Goal: Find contact information: Find contact information

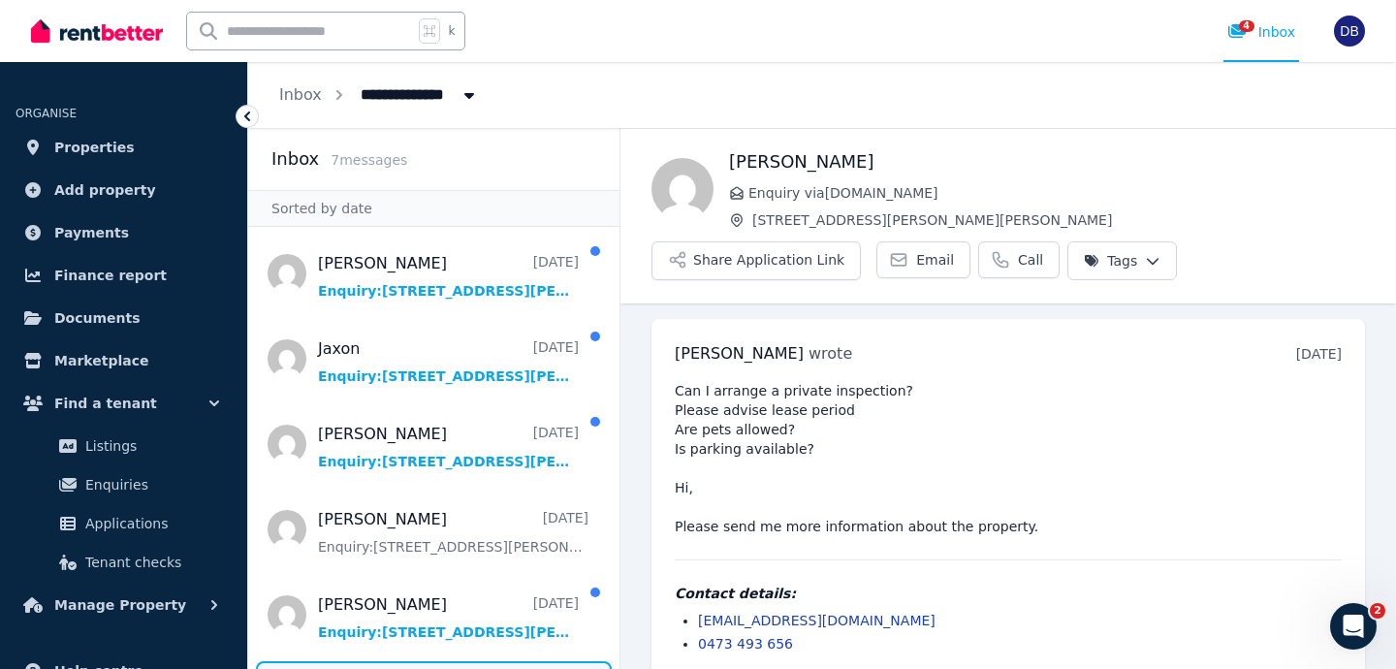
scroll to position [23, 0]
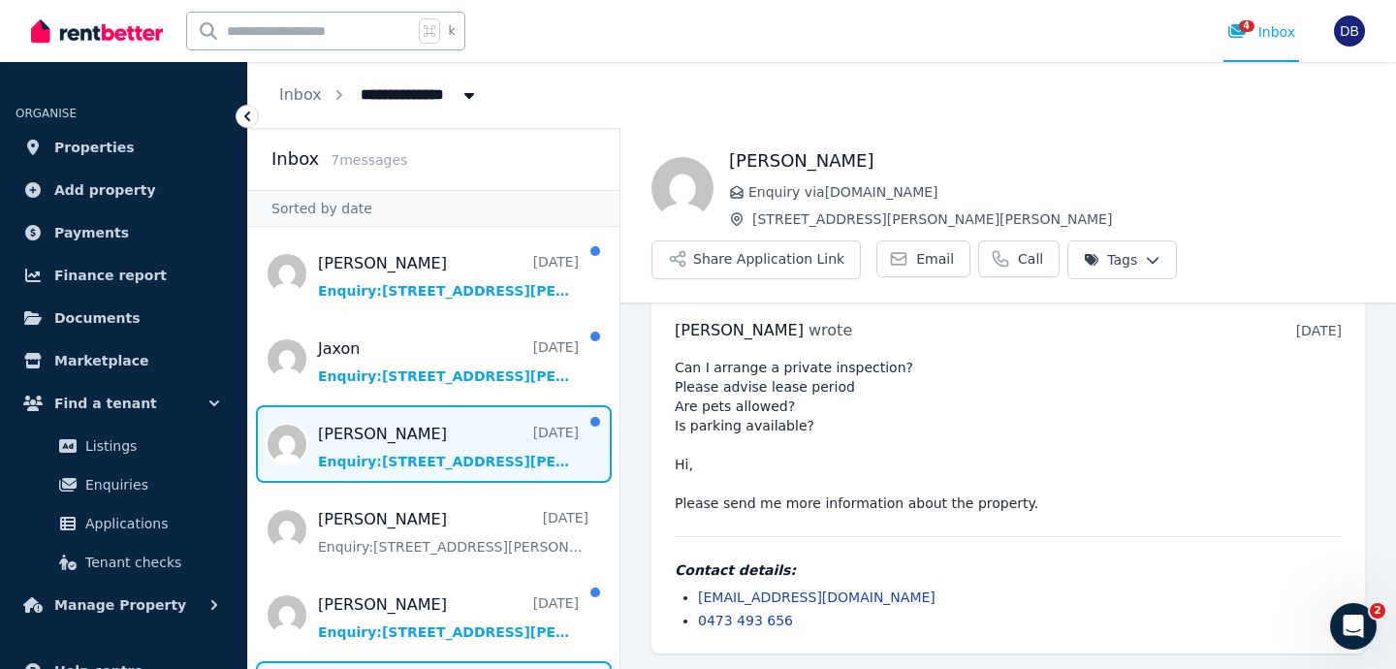
click at [424, 465] on span "Message list" at bounding box center [433, 444] width 371 height 78
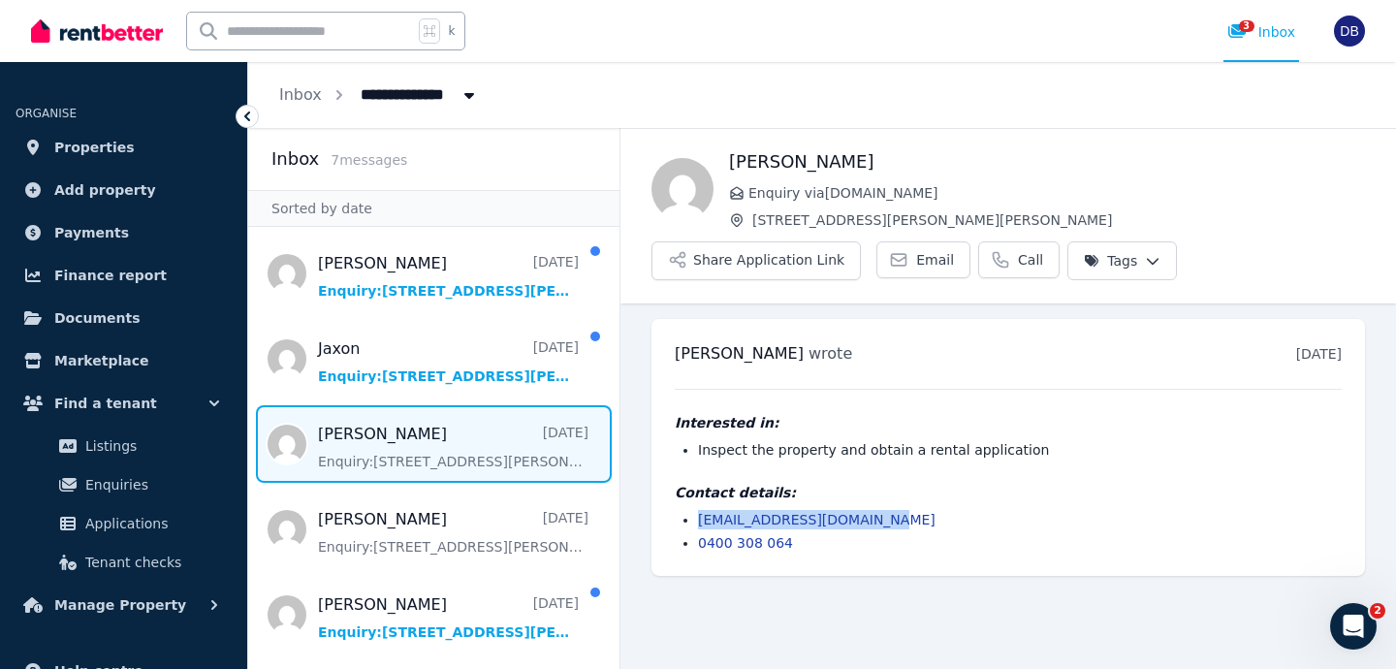
drag, startPoint x: 880, startPoint y: 521, endPoint x: 698, endPoint y: 523, distance: 182.2
click at [698, 523] on li "[EMAIL_ADDRESS][DOMAIN_NAME]" at bounding box center [1019, 519] width 643 height 19
copy link "[EMAIL_ADDRESS][DOMAIN_NAME]"
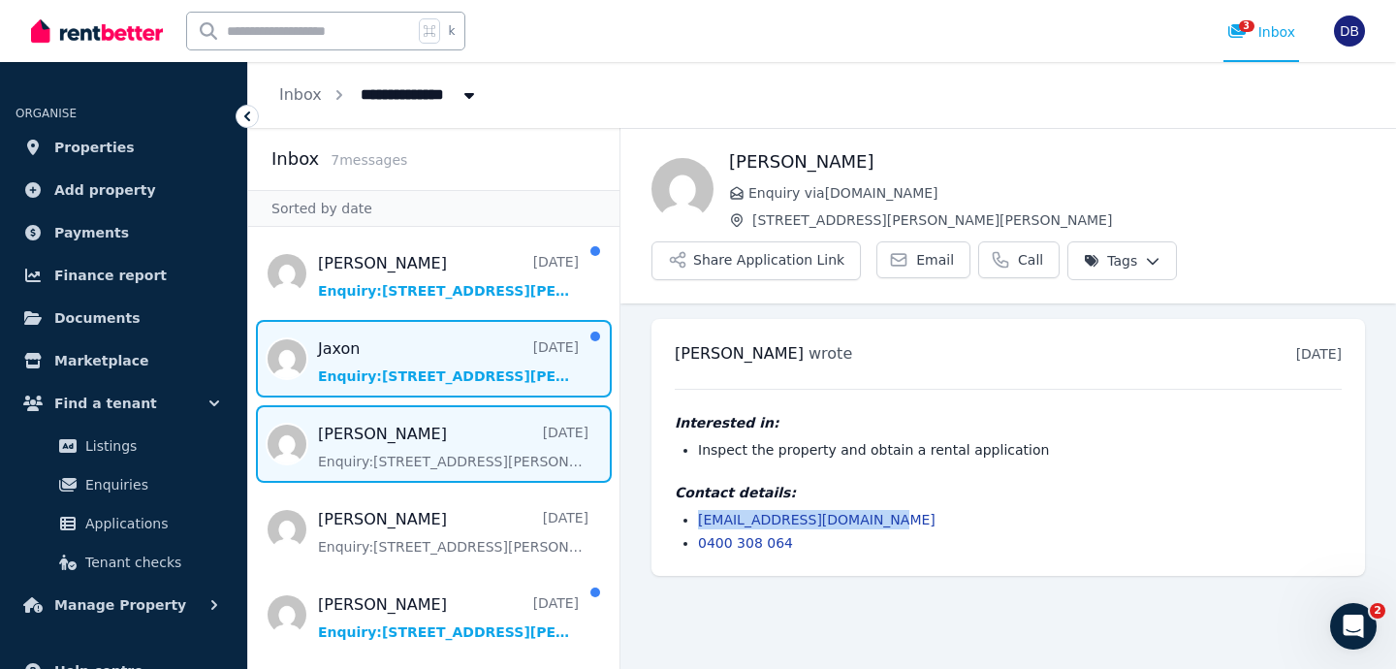
click at [394, 350] on span "Message list" at bounding box center [433, 359] width 371 height 78
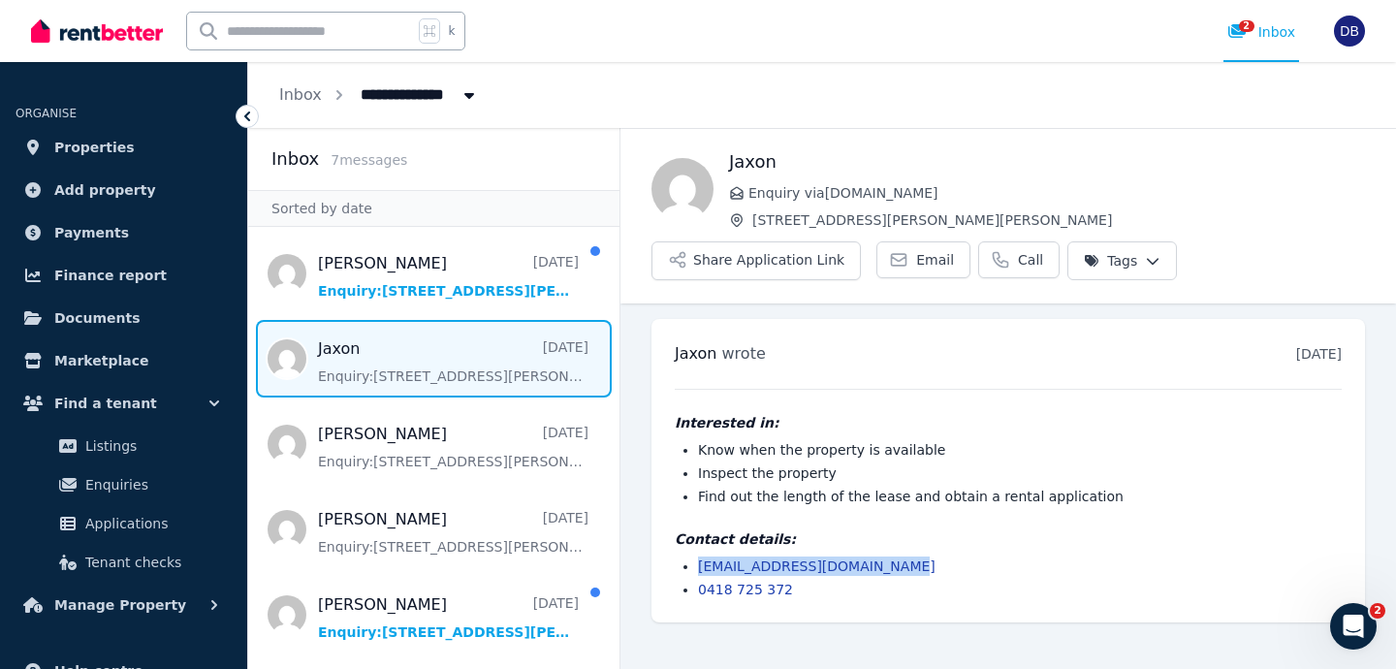
drag, startPoint x: 894, startPoint y: 562, endPoint x: 688, endPoint y: 571, distance: 206.6
click at [698, 571] on li "[EMAIL_ADDRESS][DOMAIN_NAME]" at bounding box center [1019, 565] width 643 height 19
copy link "[EMAIL_ADDRESS][DOMAIN_NAME]"
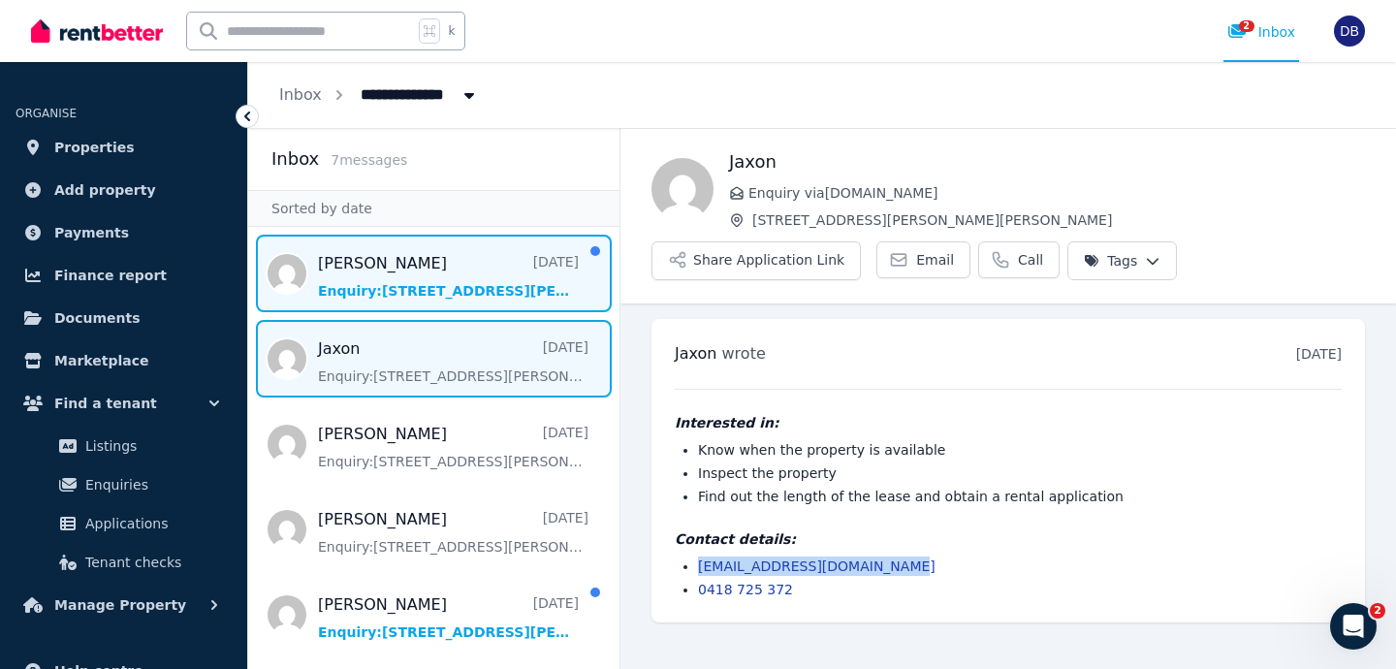
click at [447, 276] on span "Message list" at bounding box center [433, 274] width 371 height 78
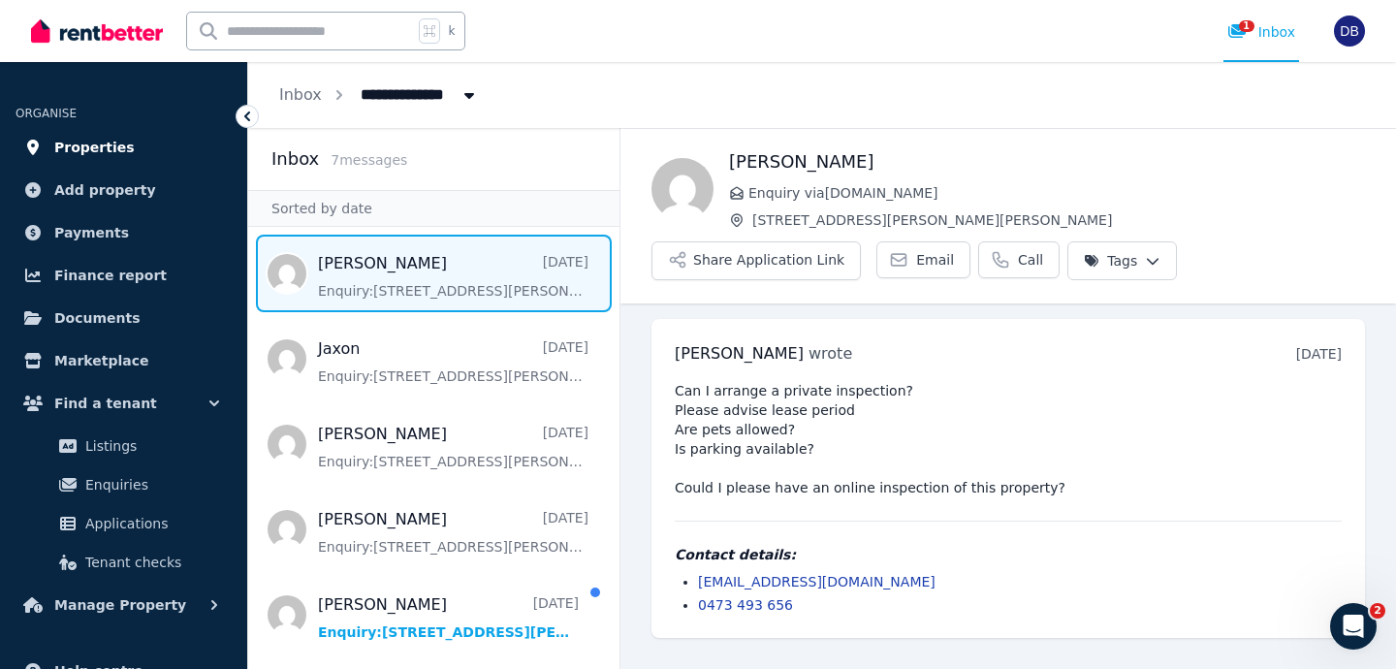
click at [86, 145] on span "Properties" at bounding box center [94, 147] width 80 height 23
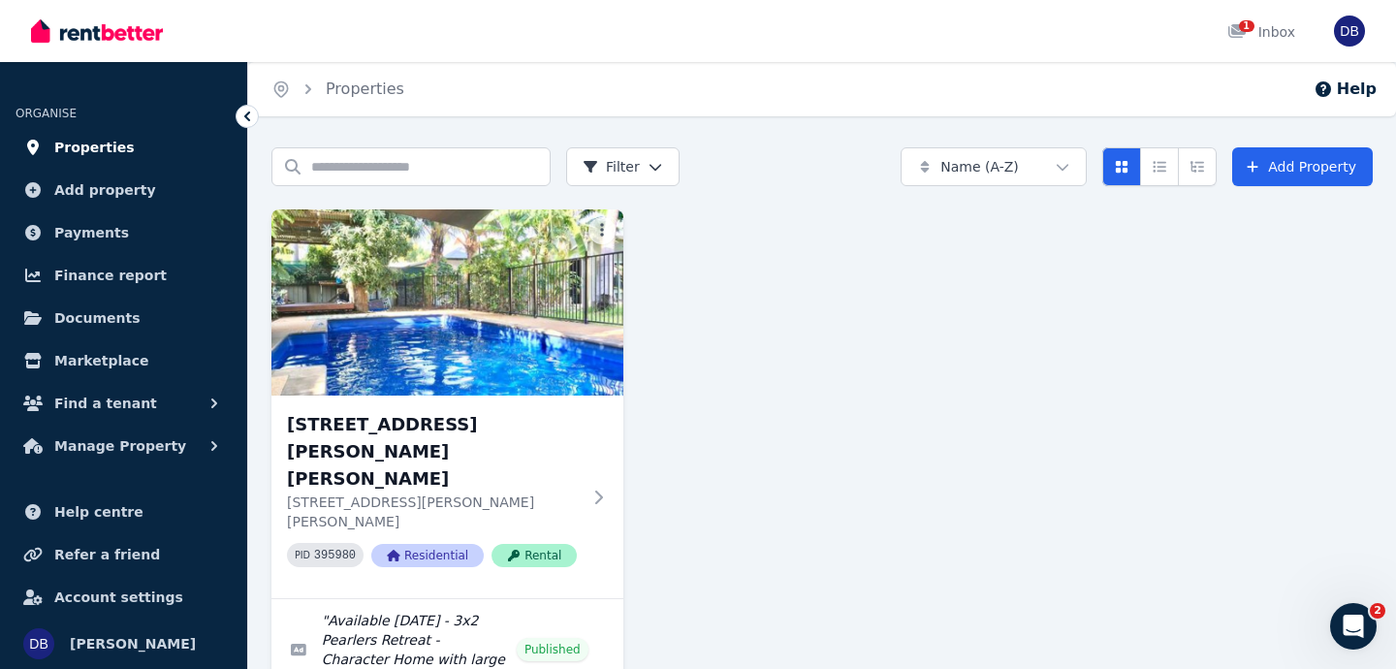
click at [97, 148] on span "Properties" at bounding box center [94, 147] width 80 height 23
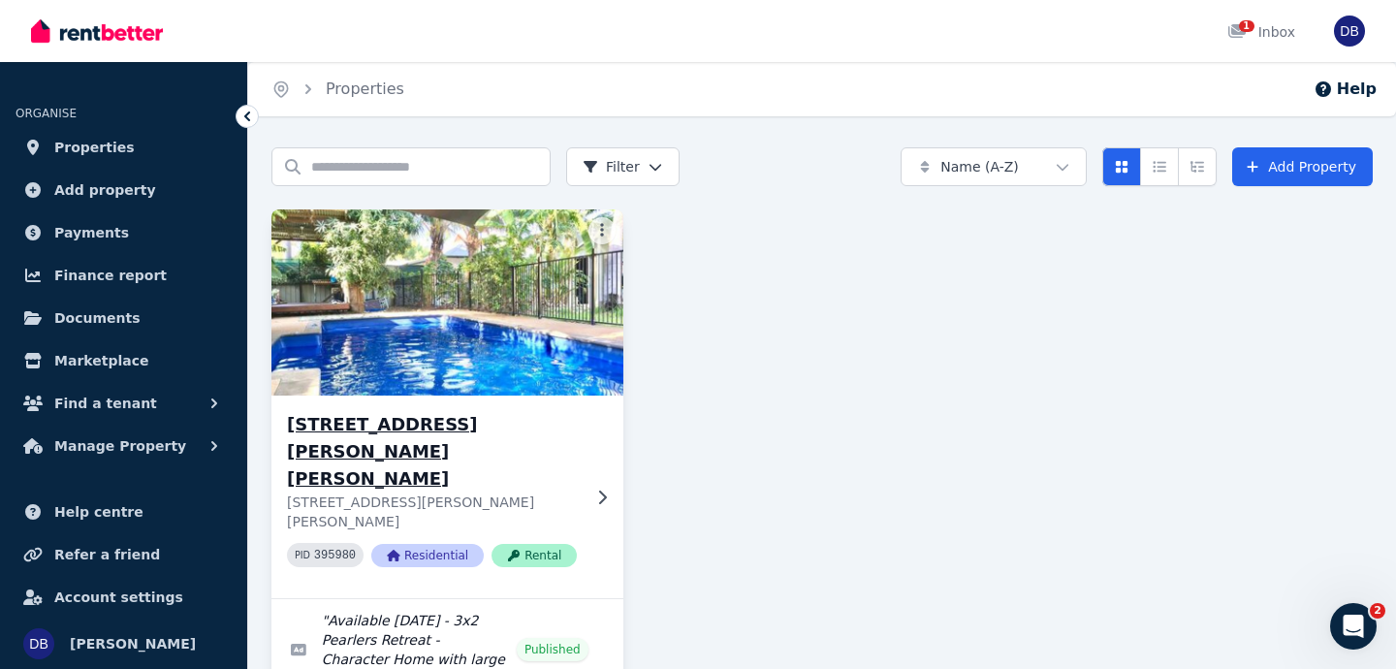
click at [537, 492] on p "[STREET_ADDRESS][PERSON_NAME][PERSON_NAME]" at bounding box center [434, 511] width 294 height 39
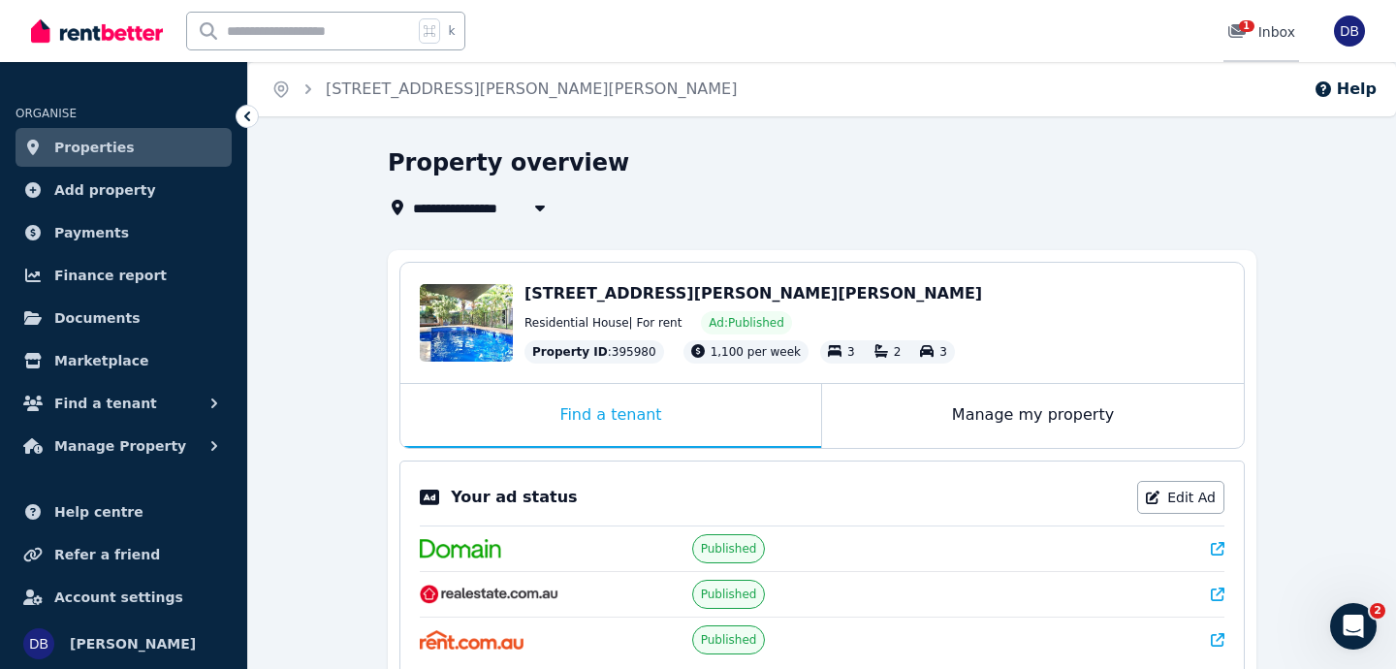
click at [1256, 33] on div "1" at bounding box center [1242, 31] width 31 height 19
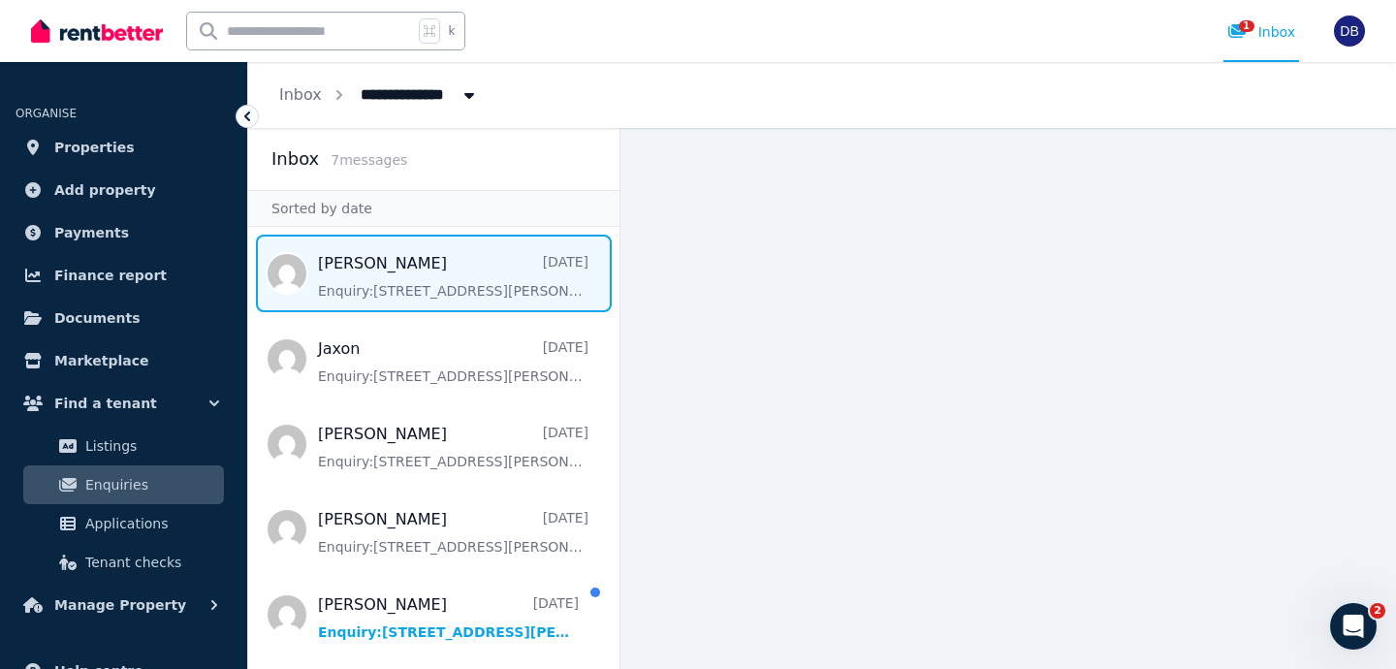
click at [388, 276] on span "Message list" at bounding box center [433, 274] width 371 height 78
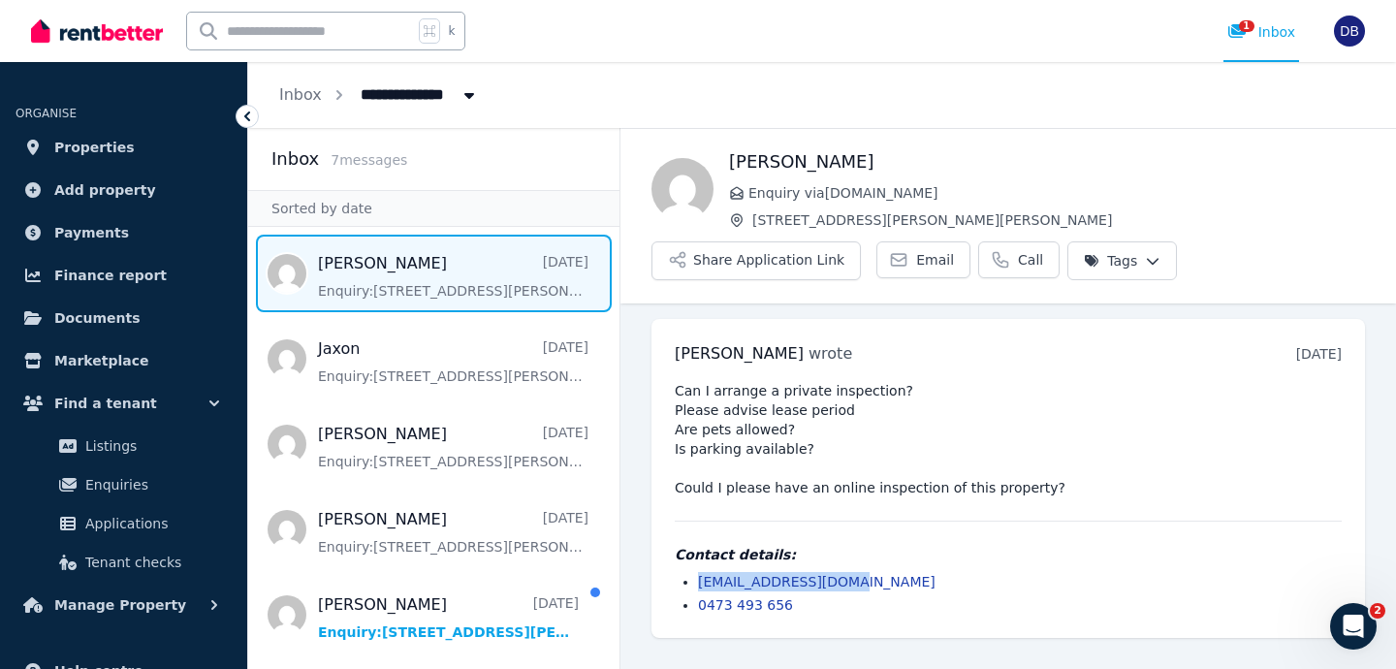
drag, startPoint x: 864, startPoint y: 580, endPoint x: 693, endPoint y: 582, distance: 171.6
click at [693, 582] on ul "[EMAIL_ADDRESS][DOMAIN_NAME] 0473 493 656" at bounding box center [1007, 593] width 667 height 43
copy link "[EMAIL_ADDRESS][DOMAIN_NAME]"
